Goal: Answer question/provide support: Answer question/provide support

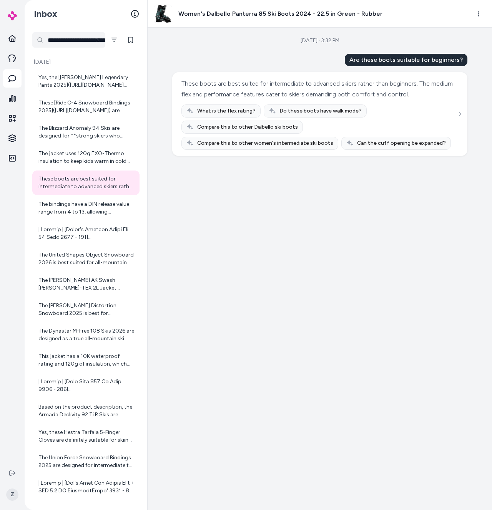
scroll to position [1315, 0]
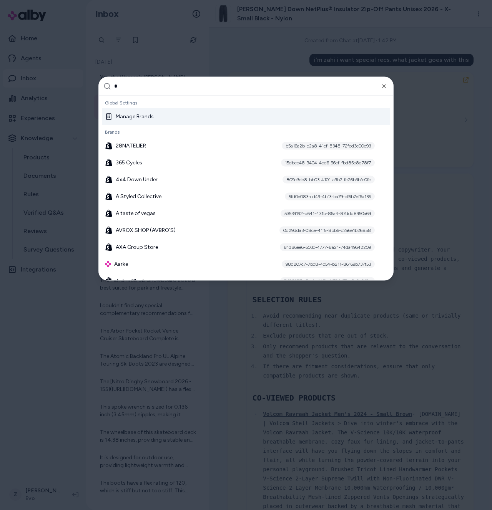
type input "**"
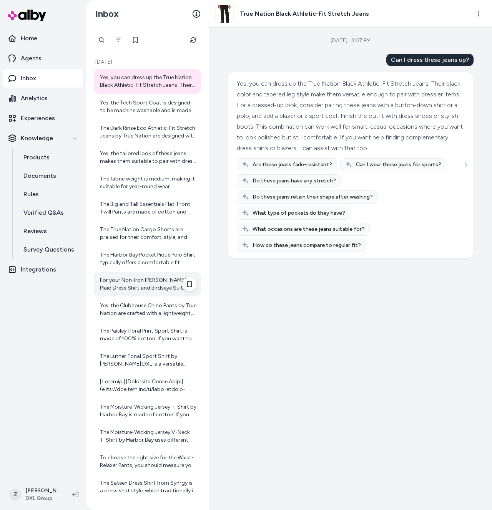
click at [146, 285] on div "For your Non-Iron Glen Plaid Dress Shirt and Birdseye Suit Jacket, here are som…" at bounding box center [148, 284] width 96 height 15
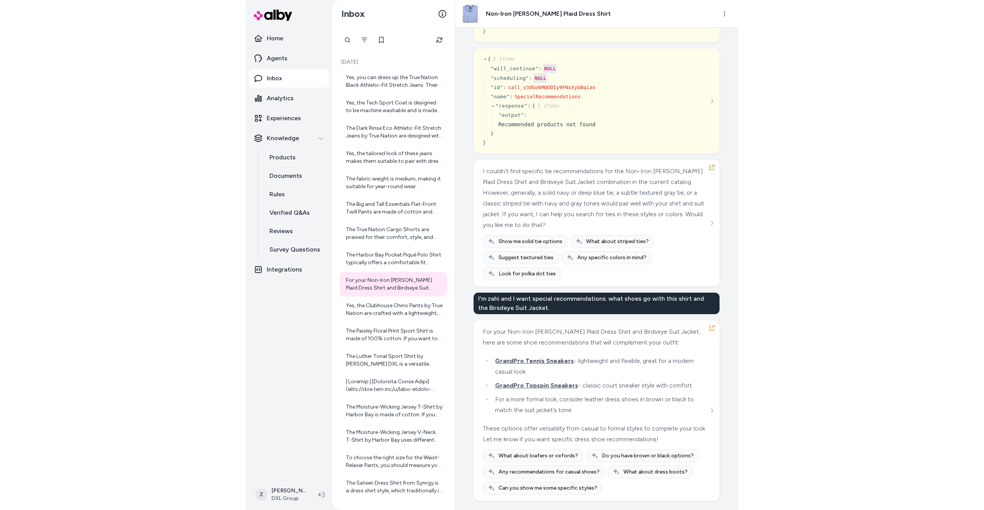
scroll to position [28473, 0]
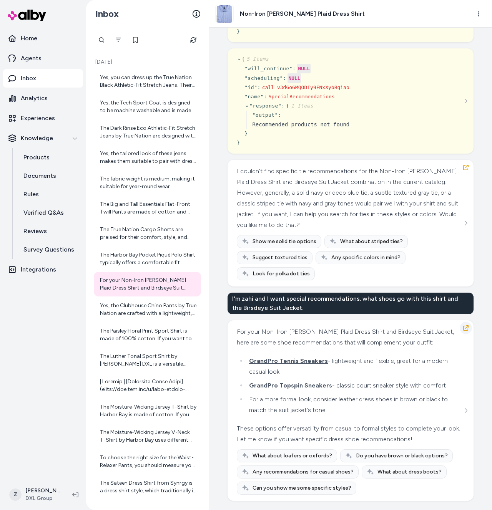
click at [466, 331] on icon "button" at bounding box center [466, 328] width 6 height 6
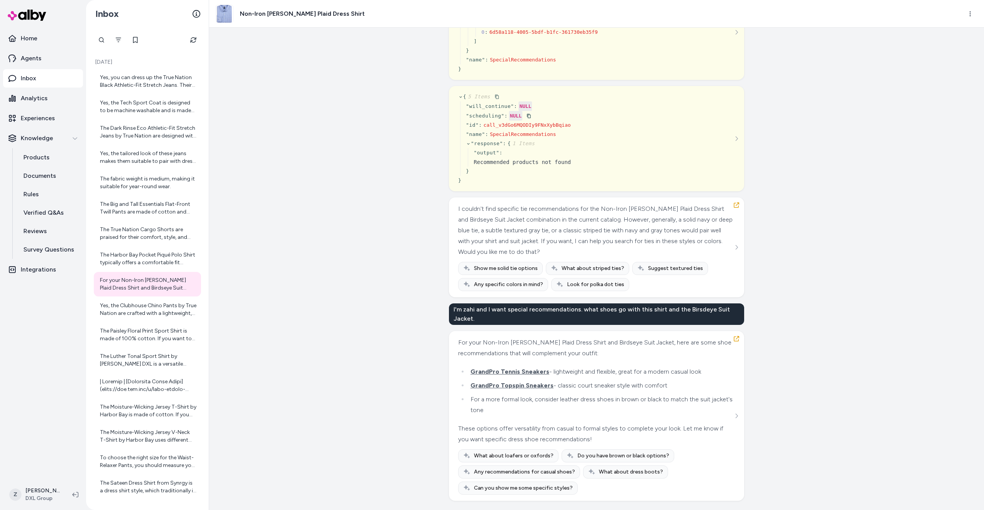
scroll to position [28003, 0]
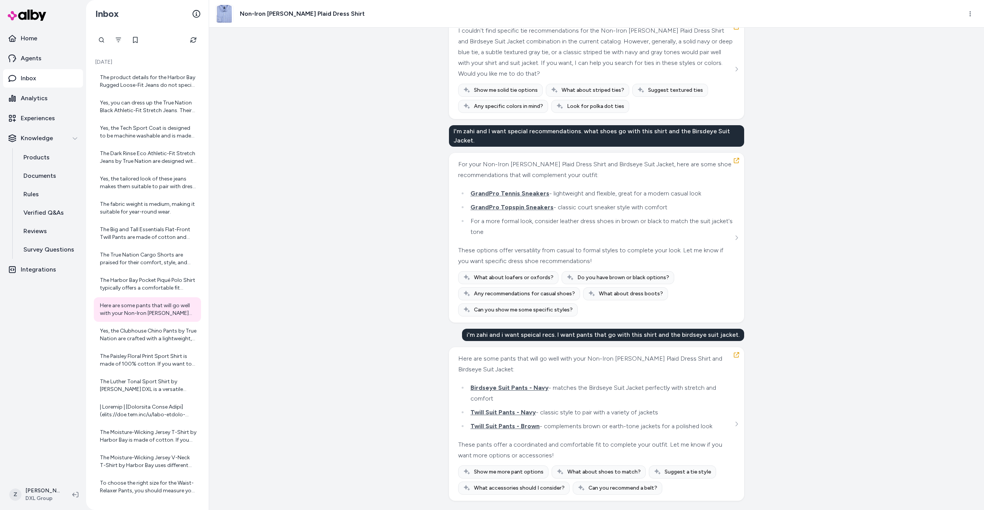
scroll to position [24141, 0]
click at [843, 17] on div "Non-Iron Glen Plaid Dress Shirt" at bounding box center [585, 14] width 741 height 18
click at [845, 52] on div "Created from Chat at Sep 19, 2025 · 2:57 PM i'm zahi and i want special recs. w…" at bounding box center [596, 269] width 775 height 483
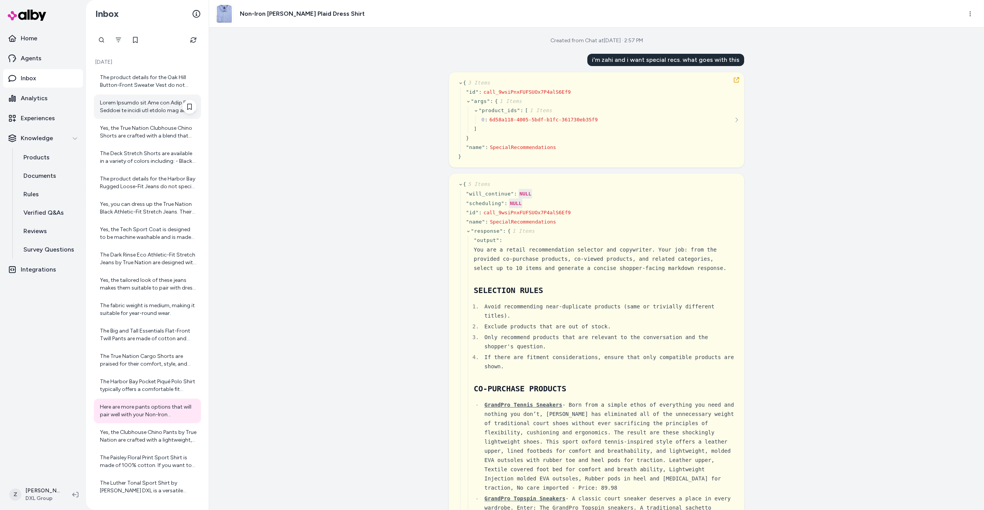
click at [159, 109] on div at bounding box center [148, 106] width 96 height 15
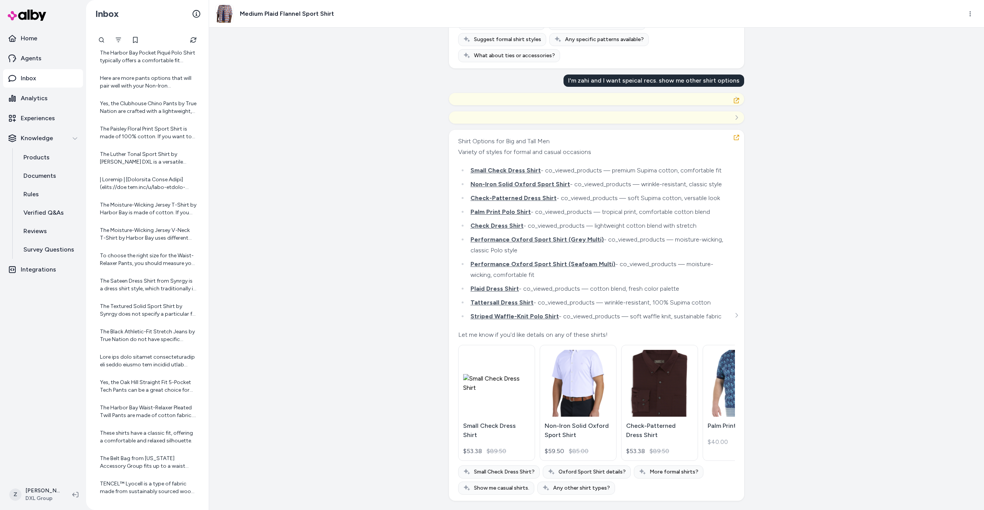
scroll to position [13680, 0]
click at [401, 71] on div "Created from Chat at Sep 19, 2025 · 3:15 PM i'm zahi and i want special recs. i…" at bounding box center [596, 269] width 775 height 483
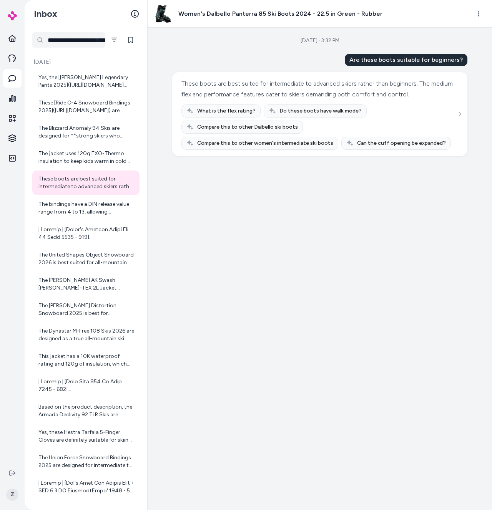
scroll to position [1315, 0]
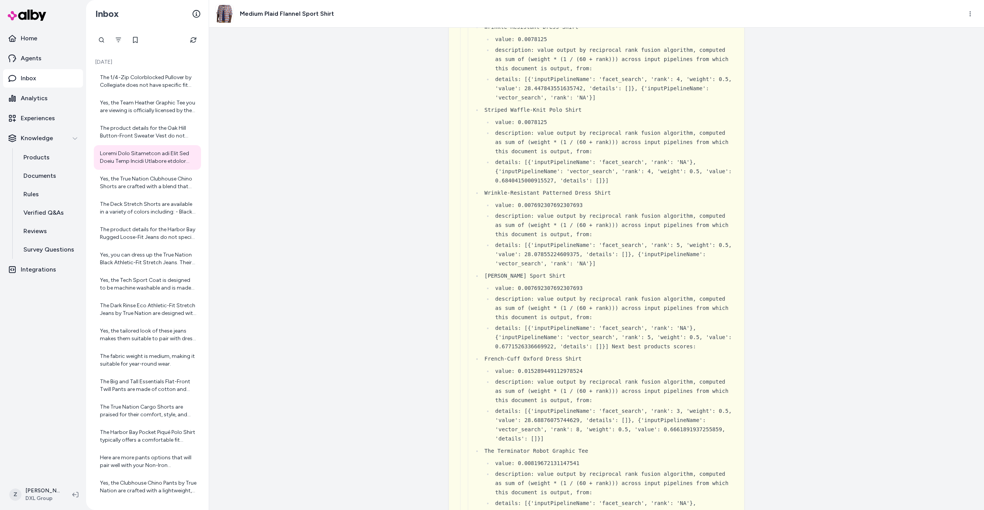
scroll to position [8903, 0]
